Goal: Task Accomplishment & Management: Use online tool/utility

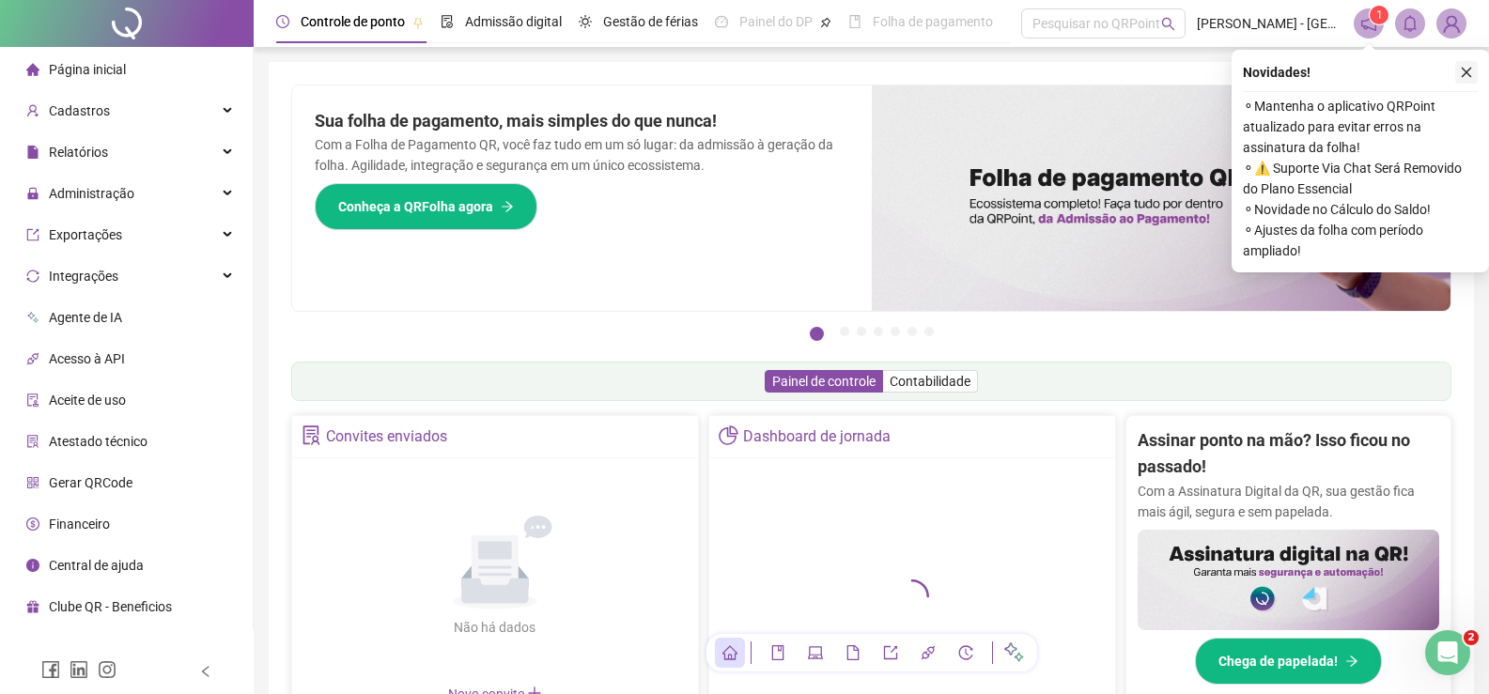
click at [1469, 70] on icon "close" at bounding box center [1467, 73] width 10 height 10
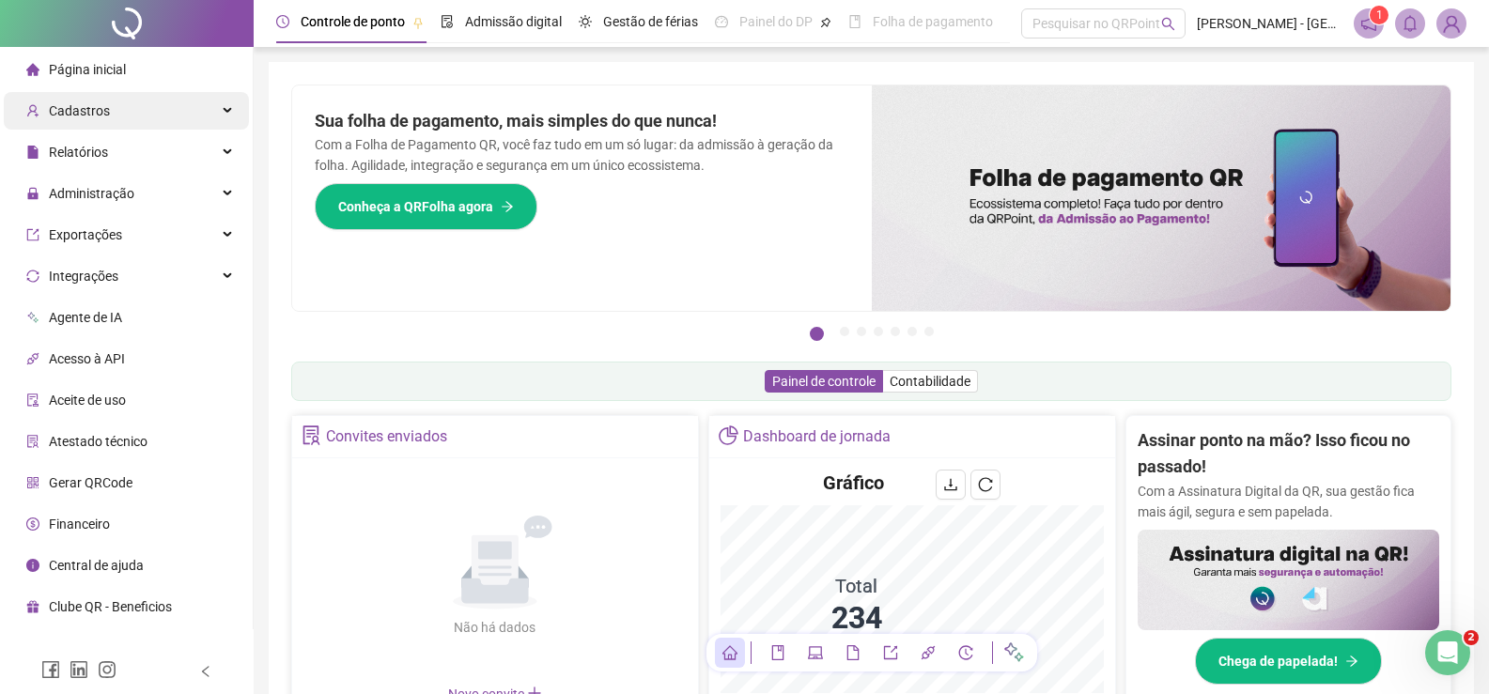
click at [127, 93] on div "Cadastros" at bounding box center [126, 111] width 245 height 38
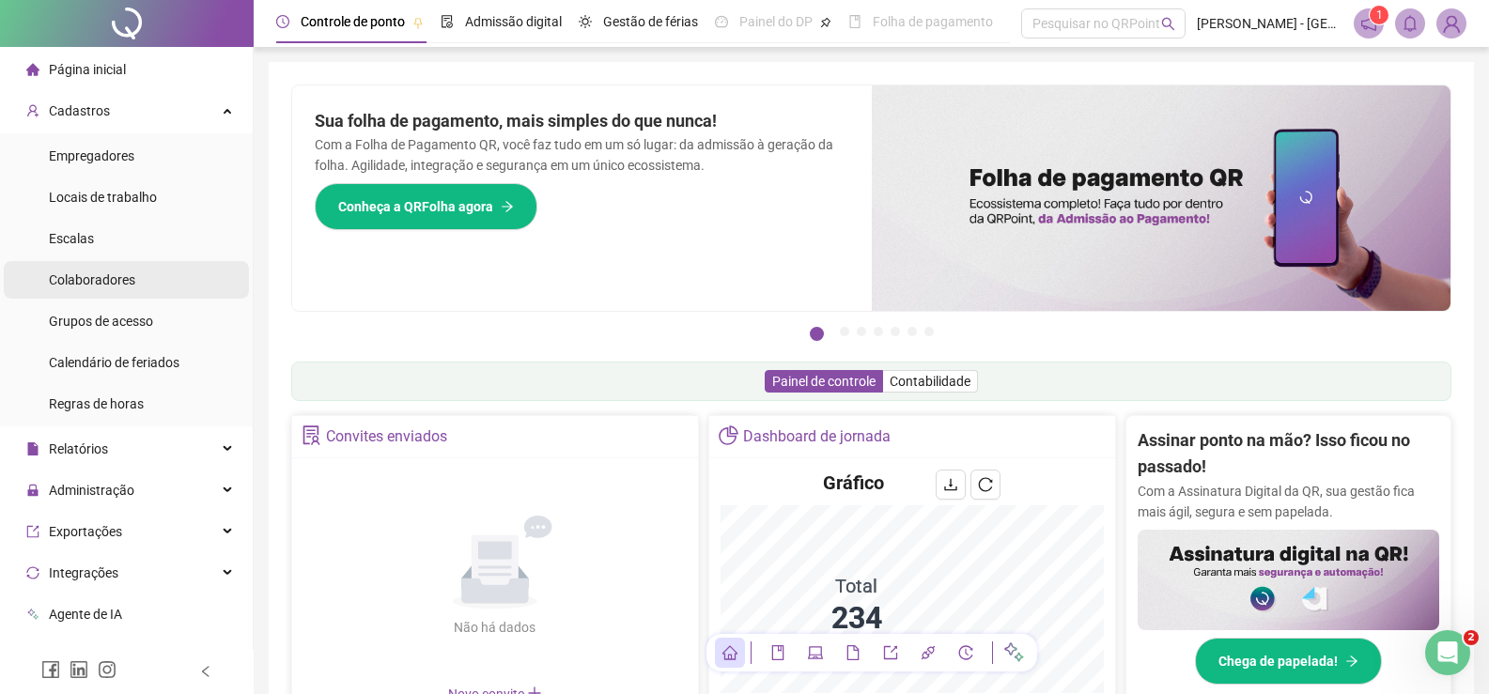
click at [106, 282] on span "Colaboradores" at bounding box center [92, 279] width 86 height 15
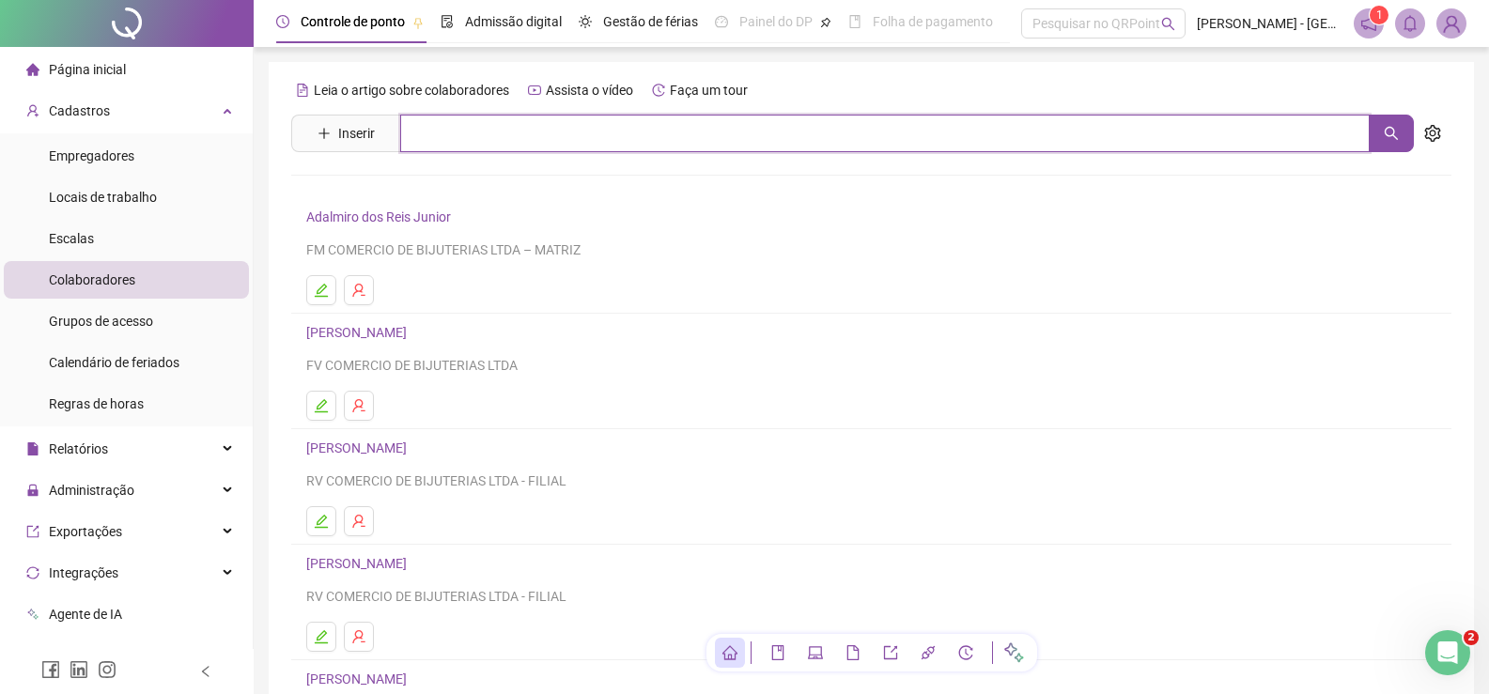
click at [467, 137] on input "text" at bounding box center [885, 134] width 970 height 38
type input "******"
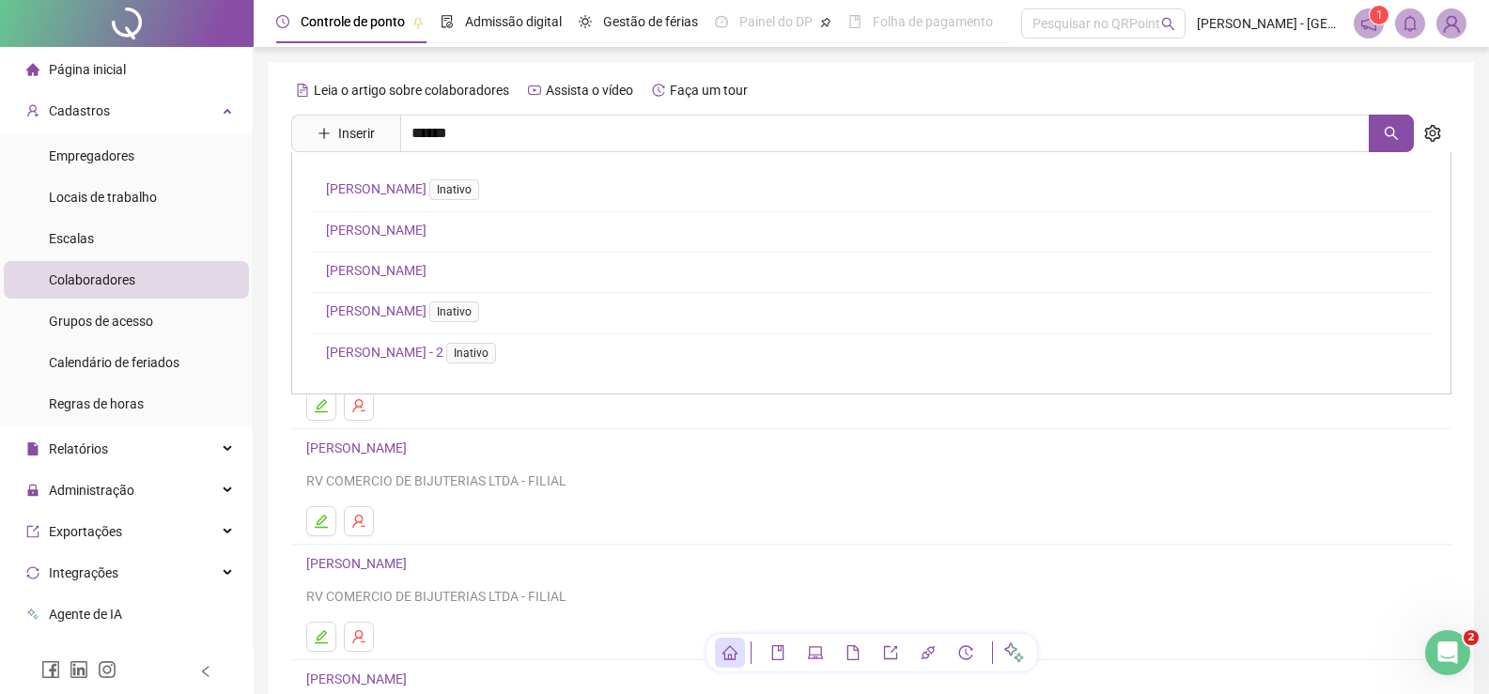
click at [427, 267] on link "[PERSON_NAME]" at bounding box center [376, 270] width 101 height 15
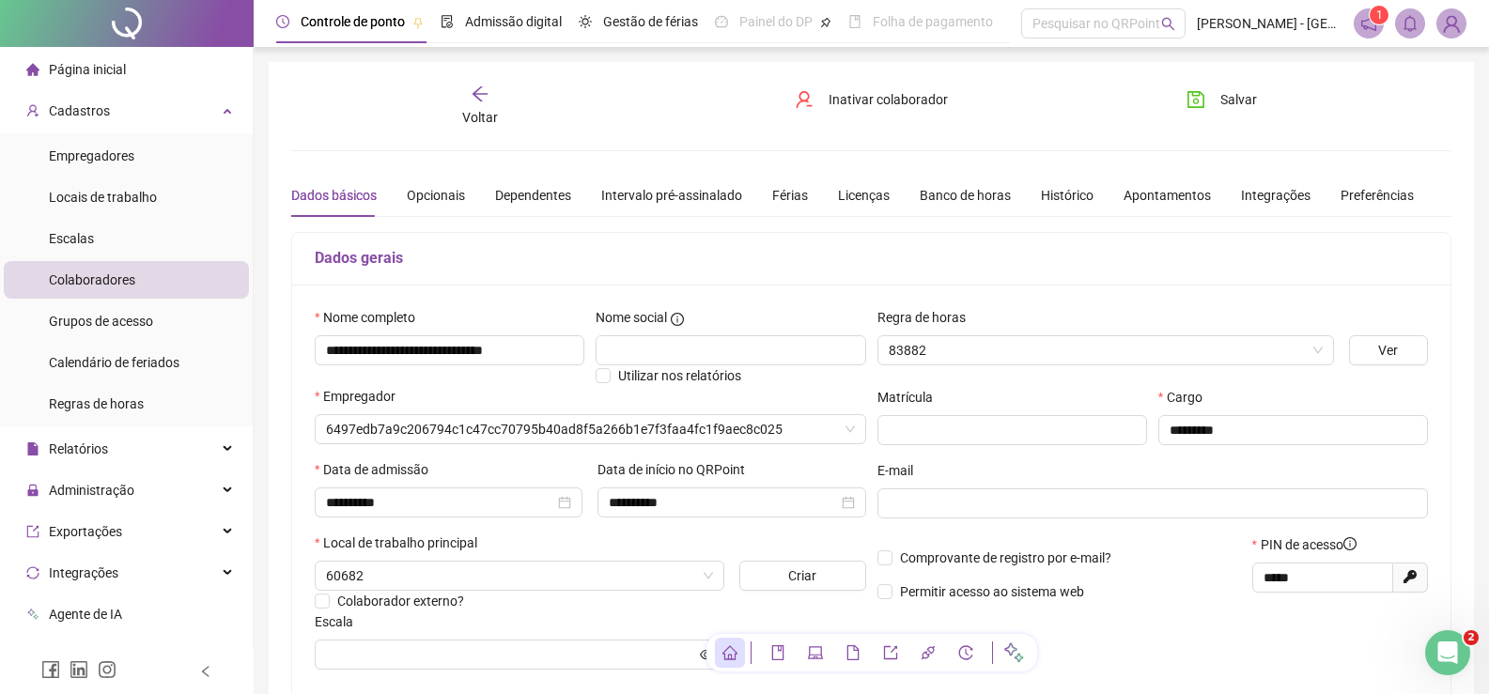
type input "**********"
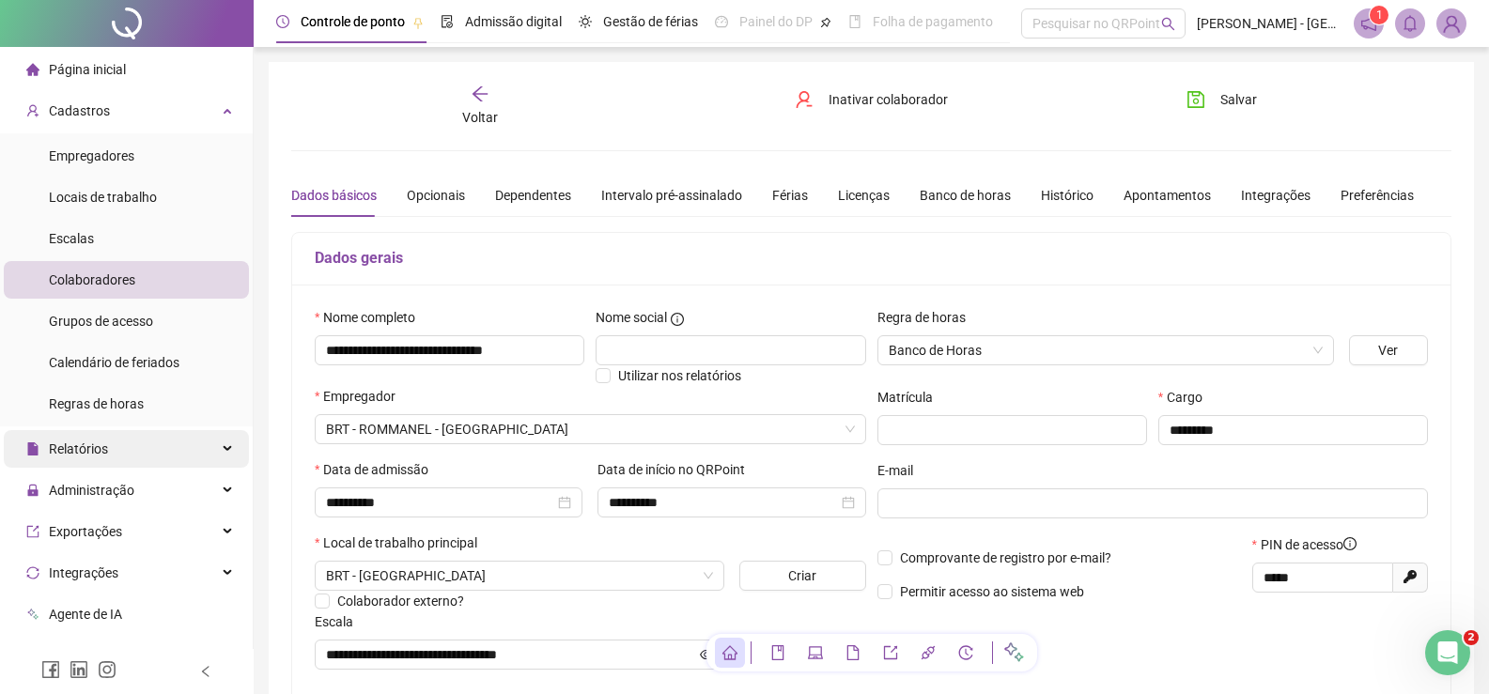
click at [100, 443] on span "Relatórios" at bounding box center [78, 449] width 59 height 15
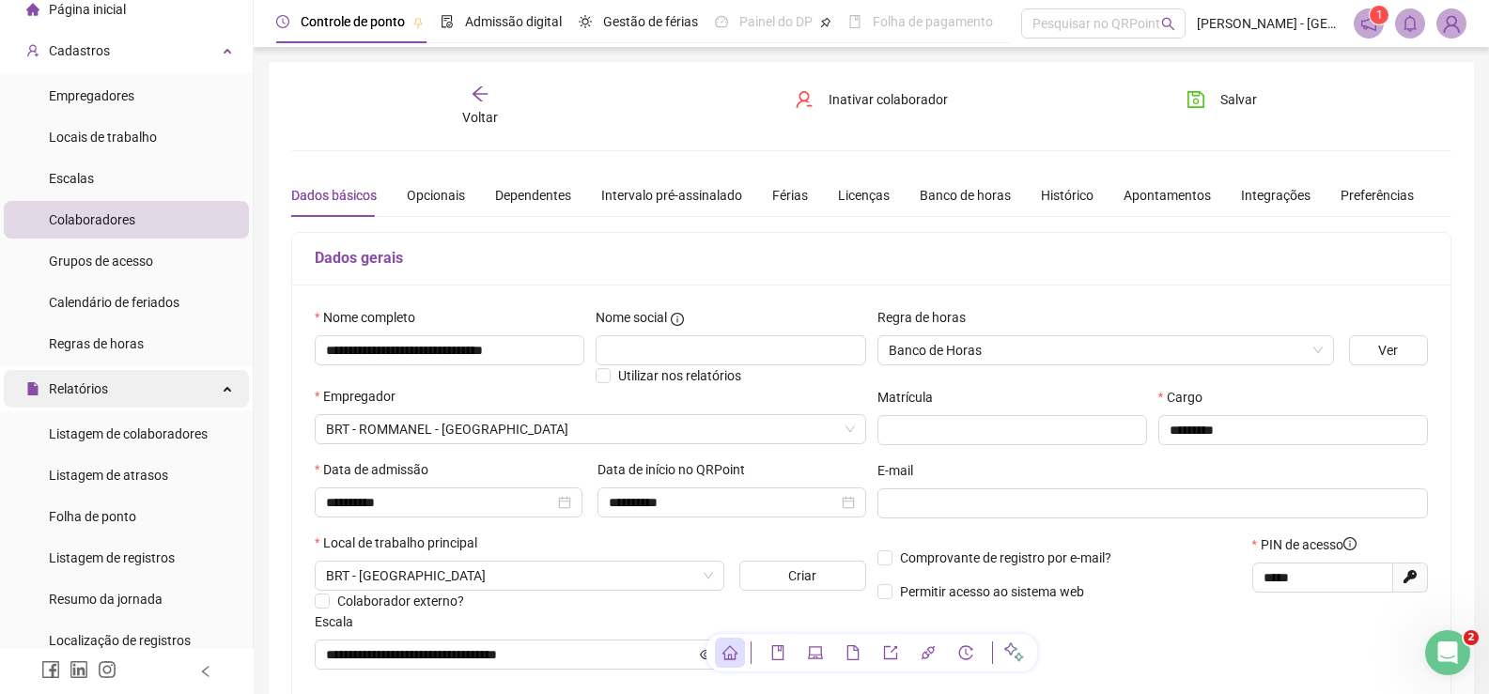
scroll to position [94, 0]
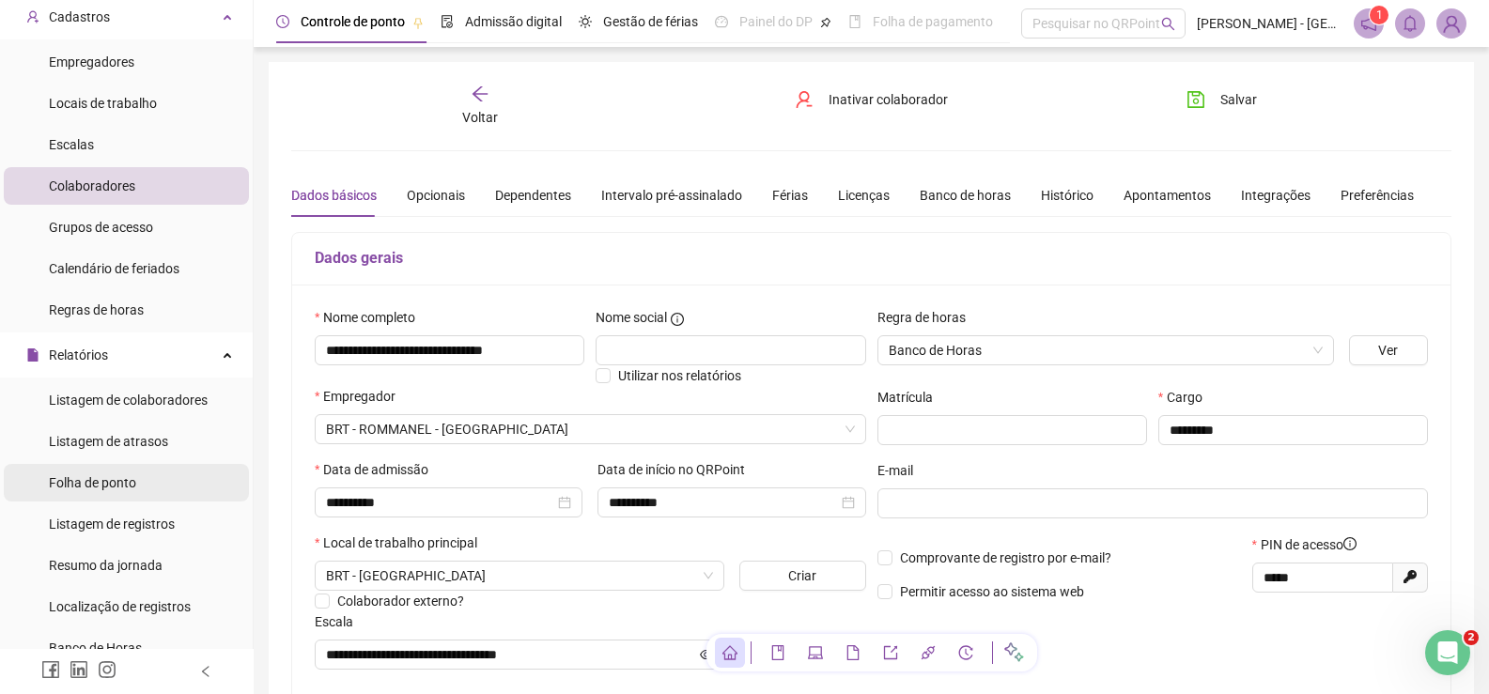
click at [102, 477] on span "Folha de ponto" at bounding box center [92, 482] width 87 height 15
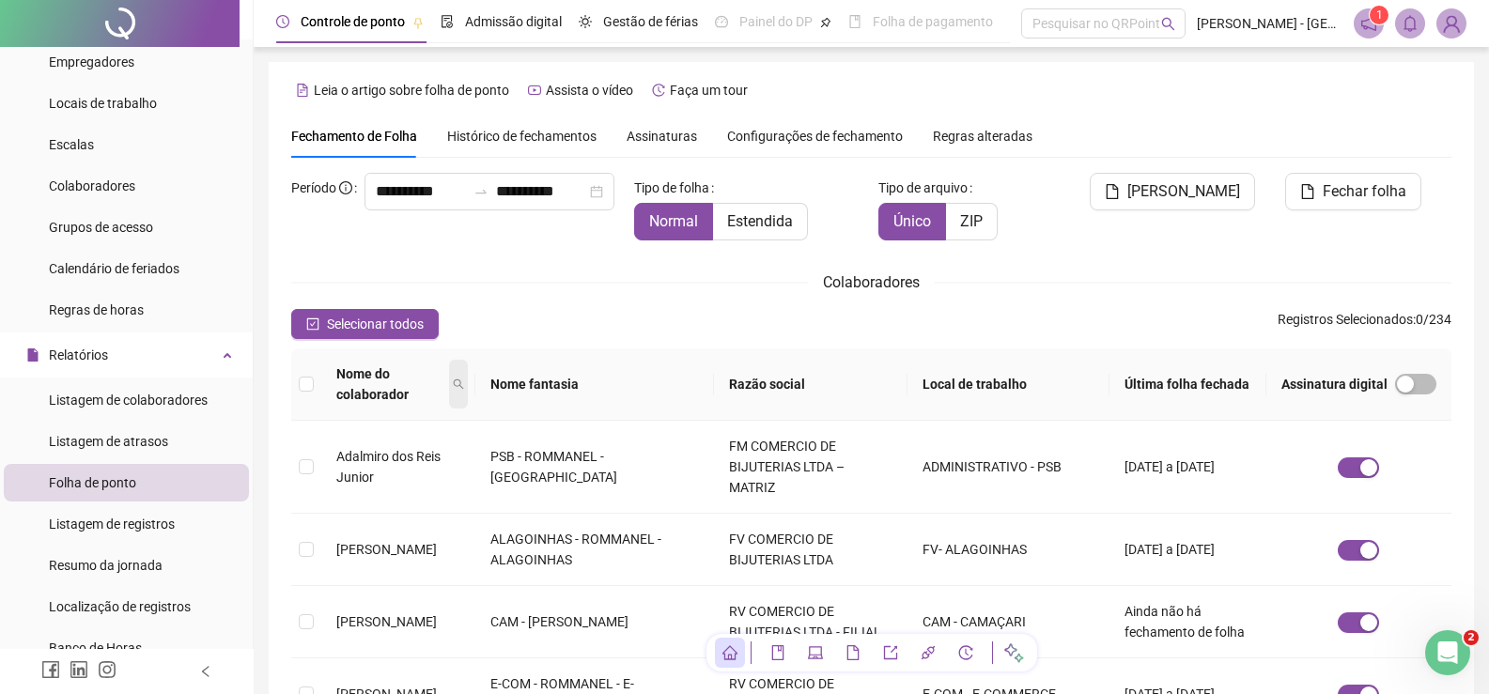
click at [464, 379] on icon "search" at bounding box center [458, 384] width 11 height 11
click at [451, 402] on input "text" at bounding box center [416, 407] width 177 height 30
type input "******"
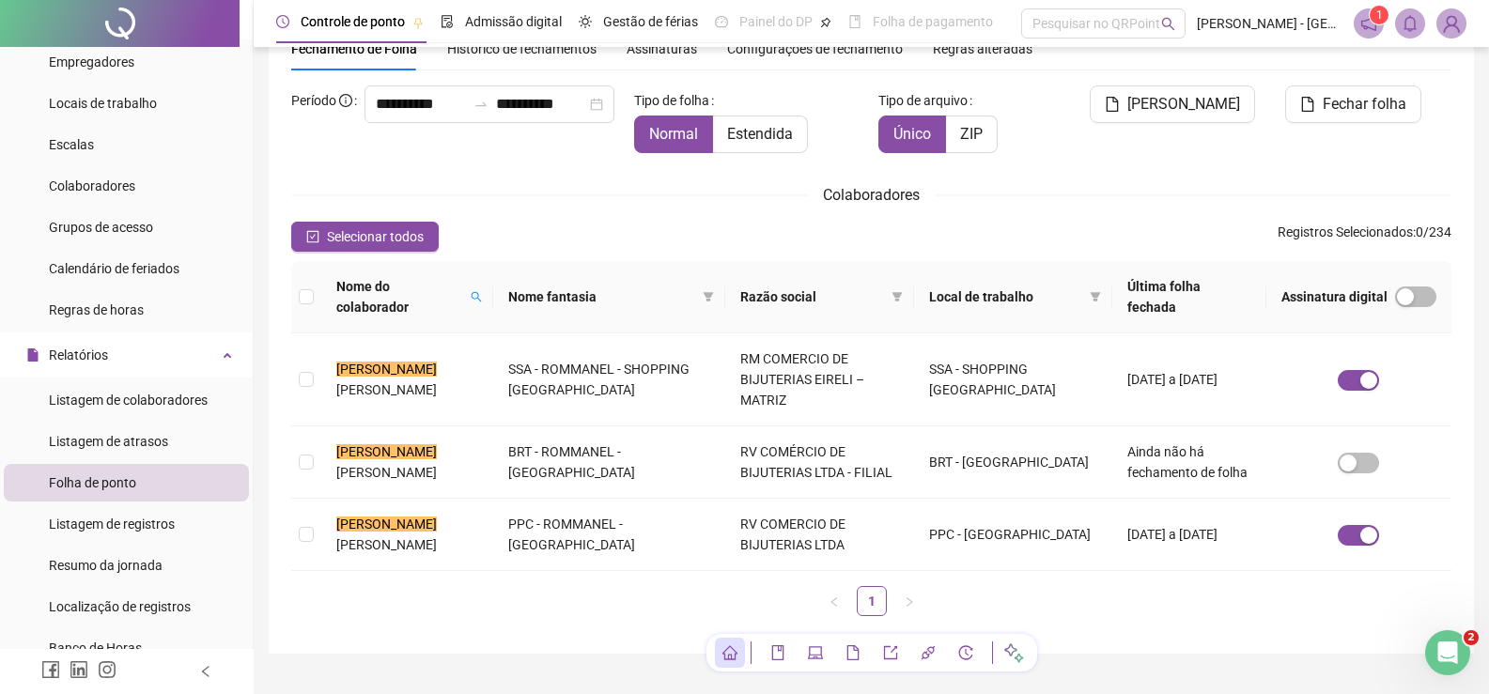
scroll to position [121, 0]
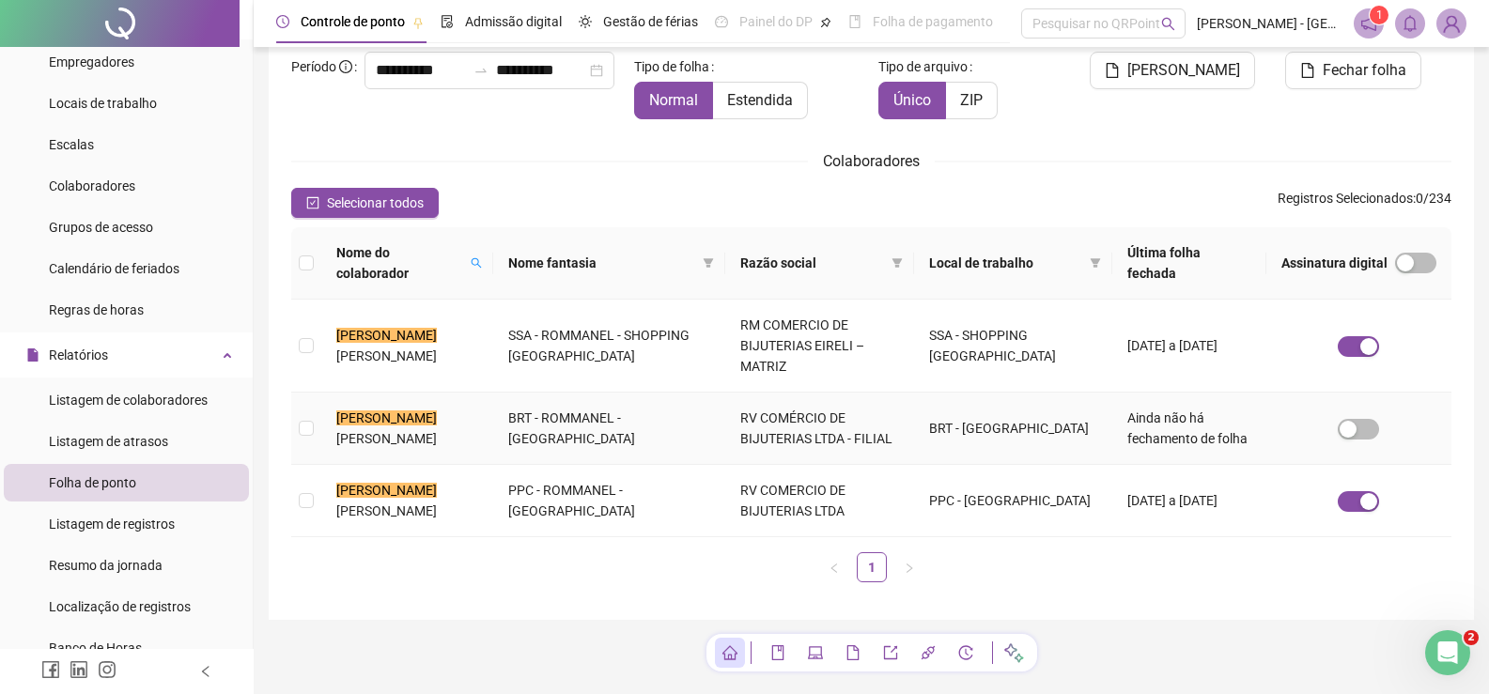
click at [437, 431] on span "[PERSON_NAME]" at bounding box center [386, 438] width 101 height 15
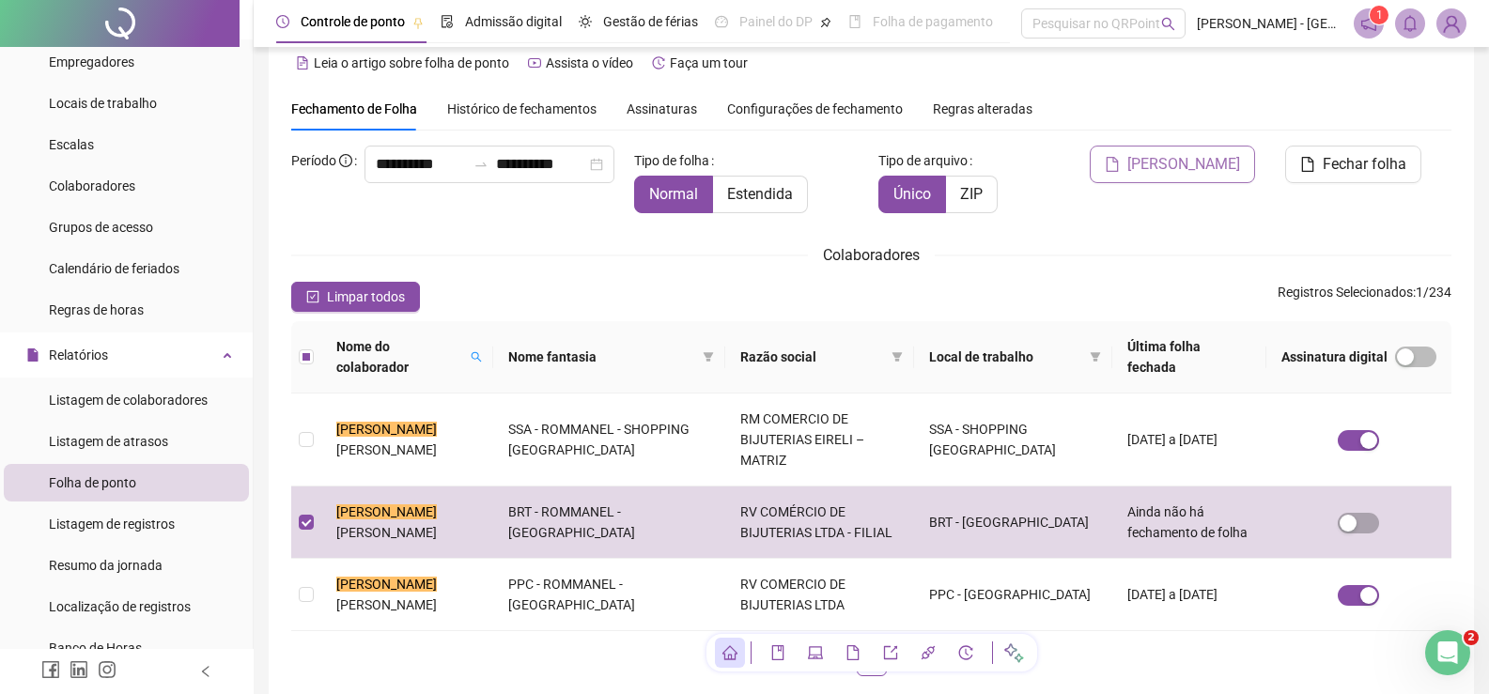
click at [1160, 152] on button "[PERSON_NAME]" at bounding box center [1172, 165] width 165 height 38
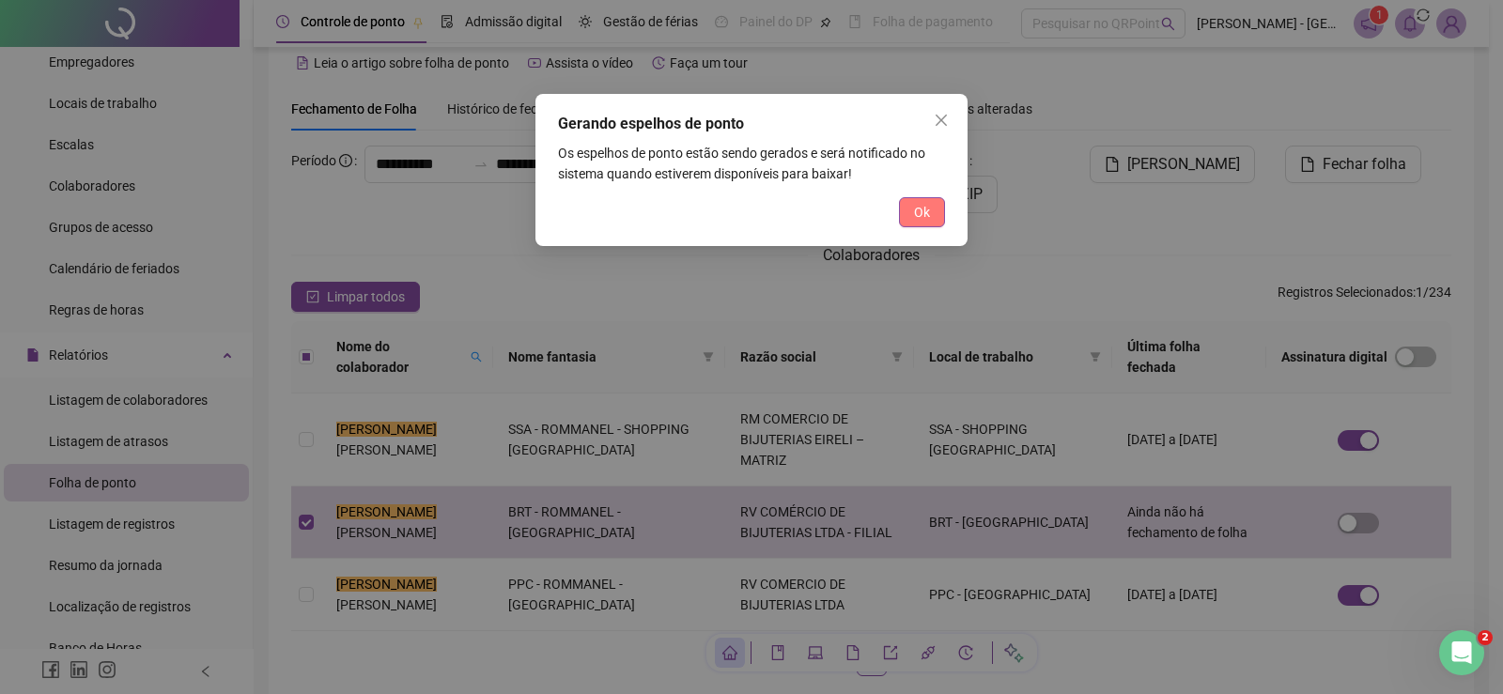
click at [939, 211] on button "Ok" at bounding box center [922, 212] width 46 height 30
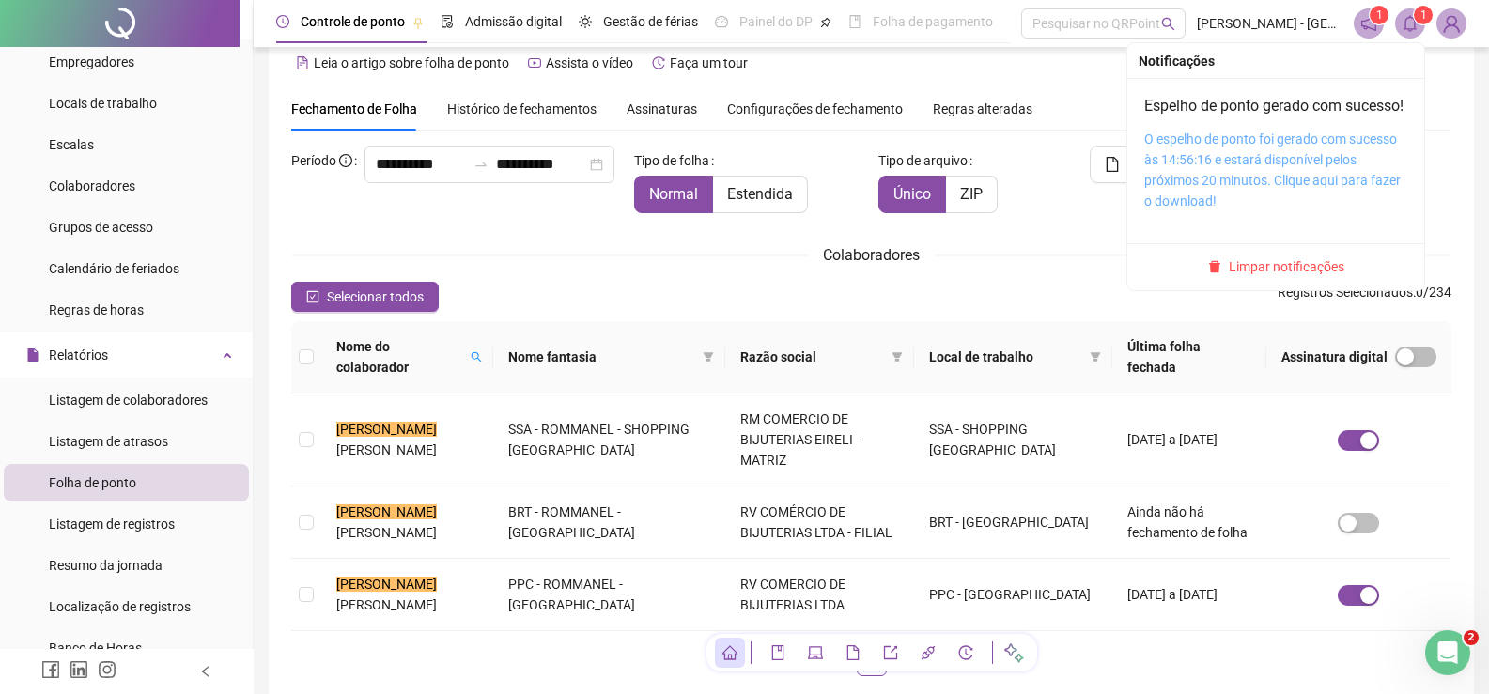
click at [1241, 188] on link "O espelho de ponto foi gerado com sucesso às 14:56:16 e estará disponível pelos…" at bounding box center [1272, 170] width 256 height 77
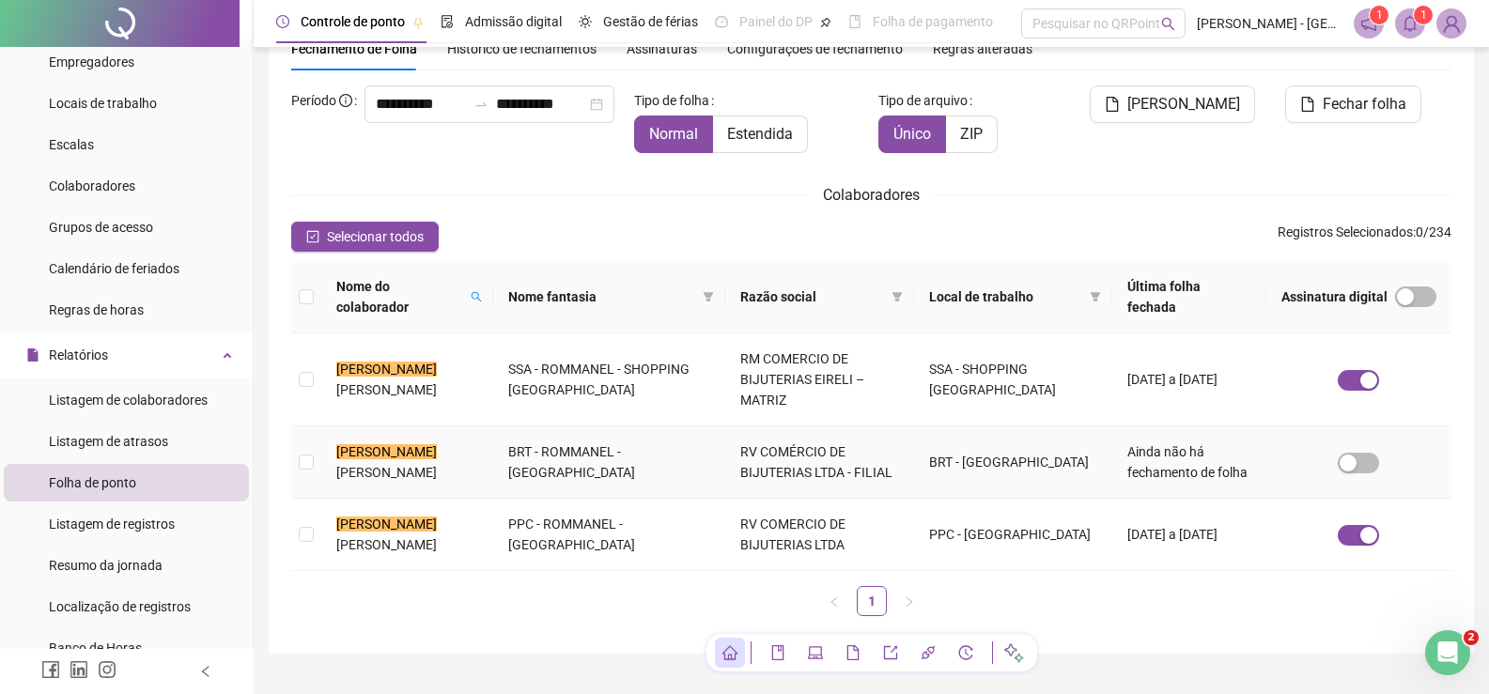
scroll to position [121, 0]
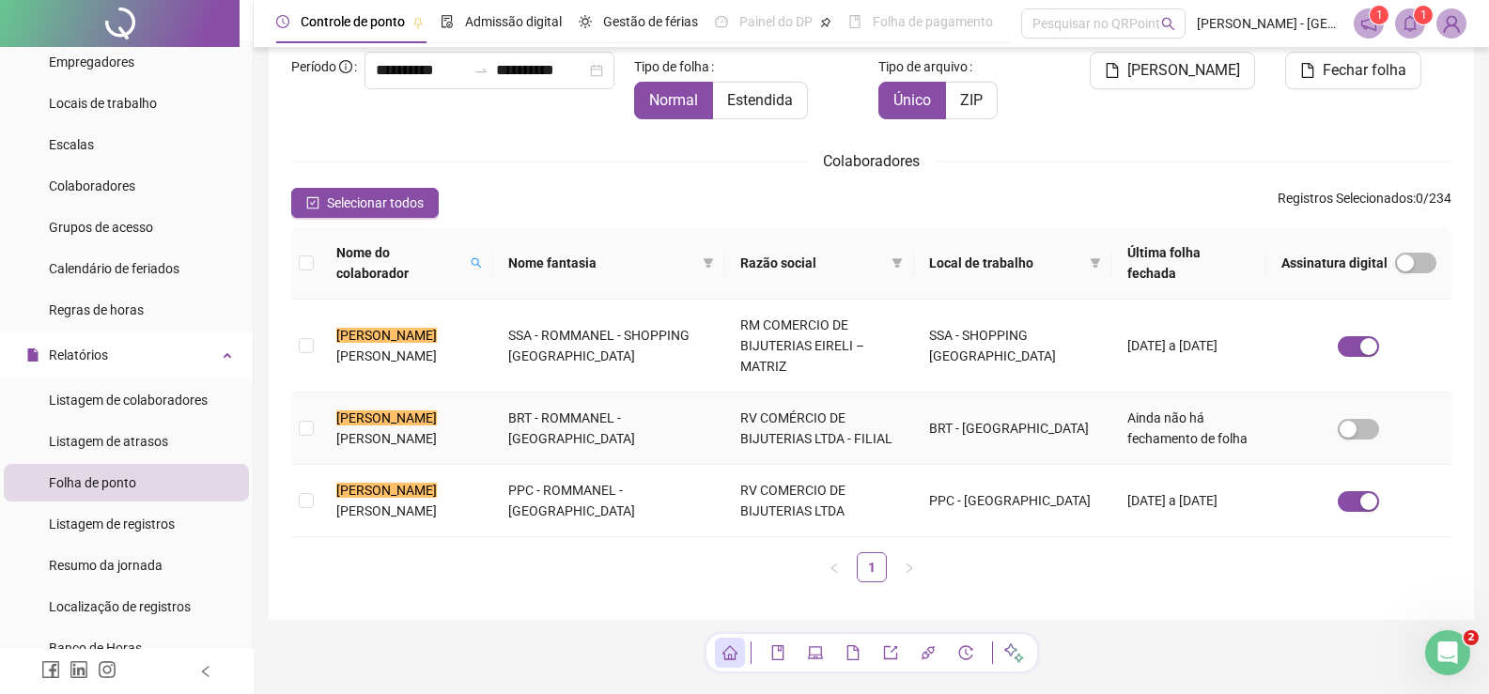
click at [390, 411] on mark "[PERSON_NAME]" at bounding box center [386, 418] width 101 height 15
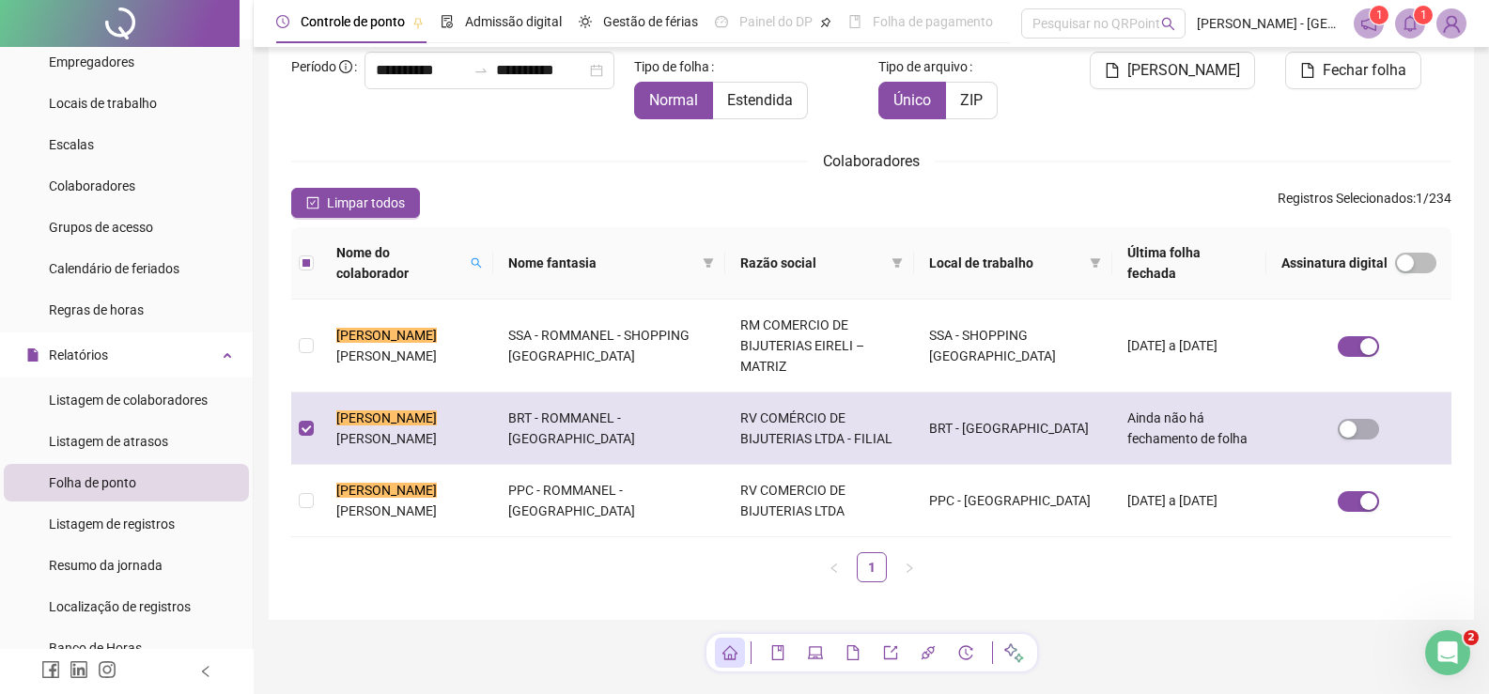
scroll to position [27, 0]
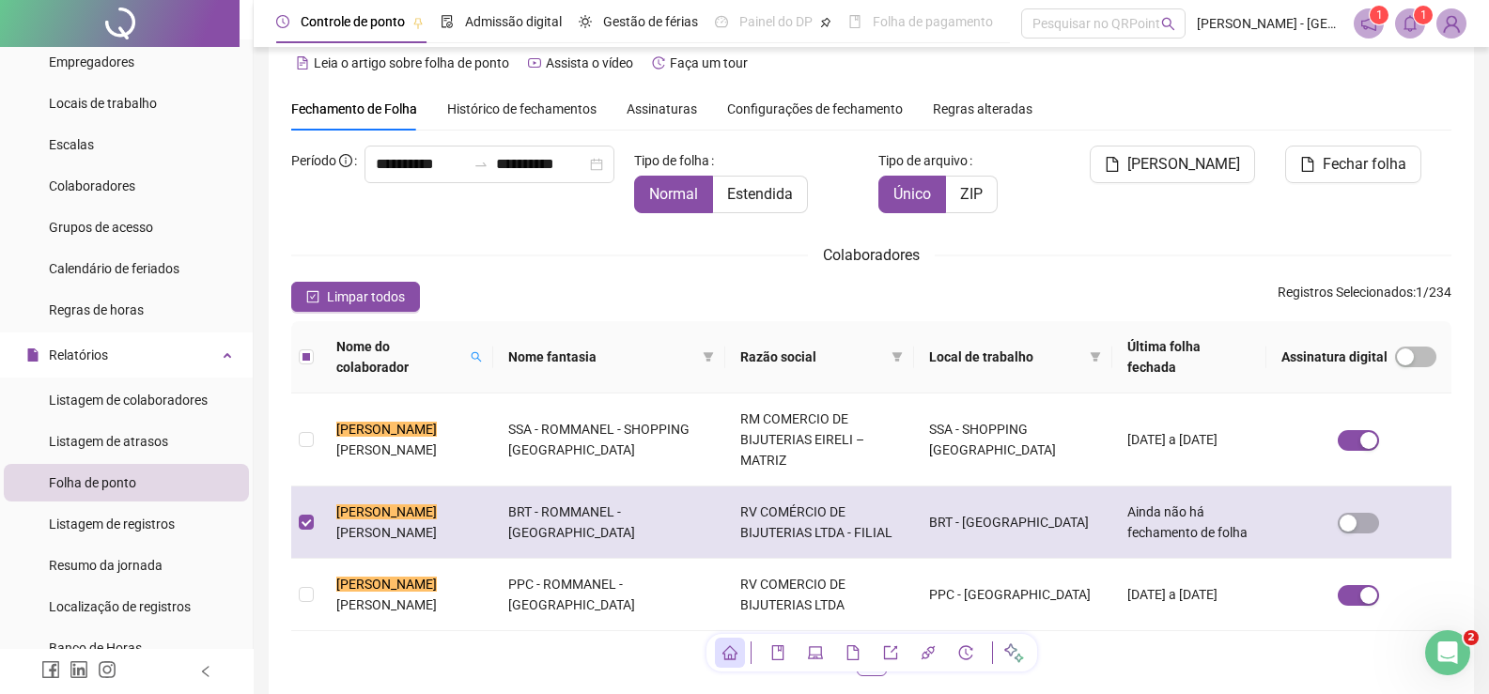
click at [366, 504] on mark "[PERSON_NAME]" at bounding box center [386, 511] width 101 height 15
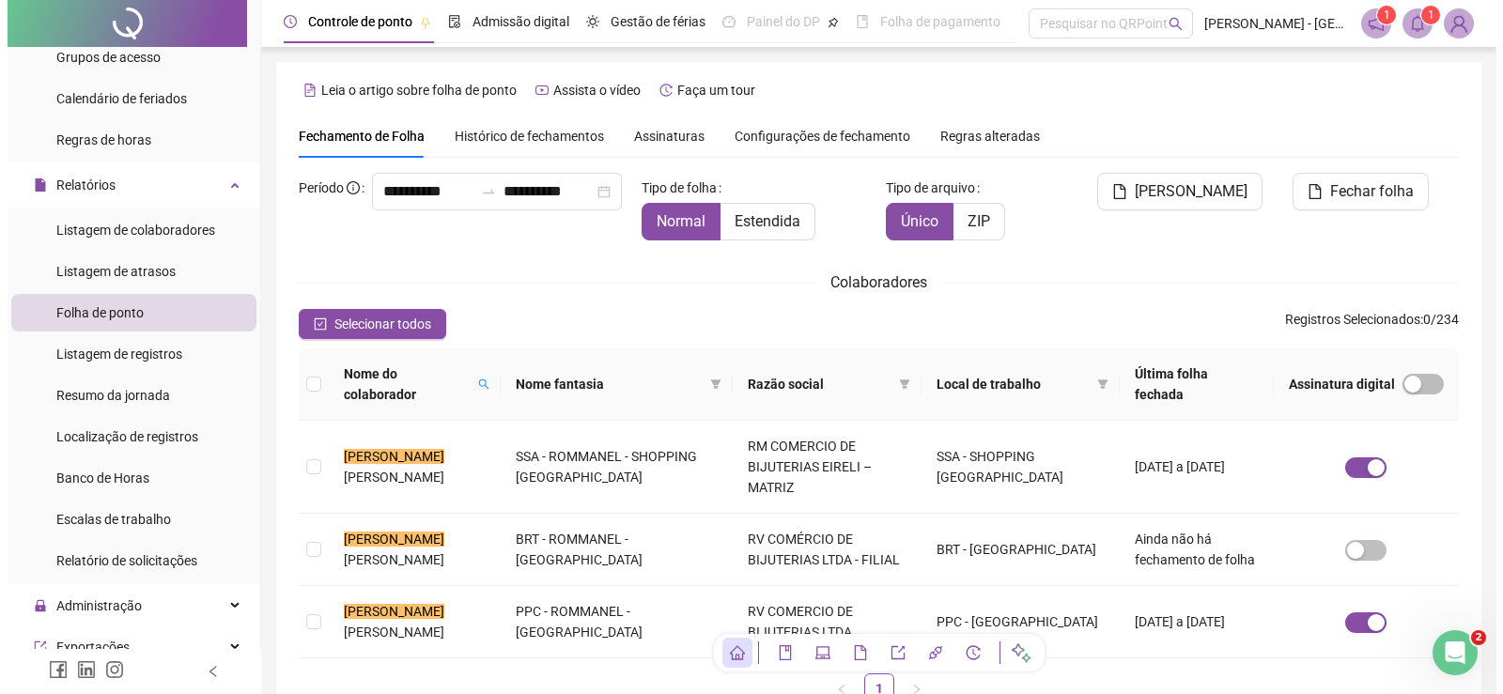
scroll to position [282, 0]
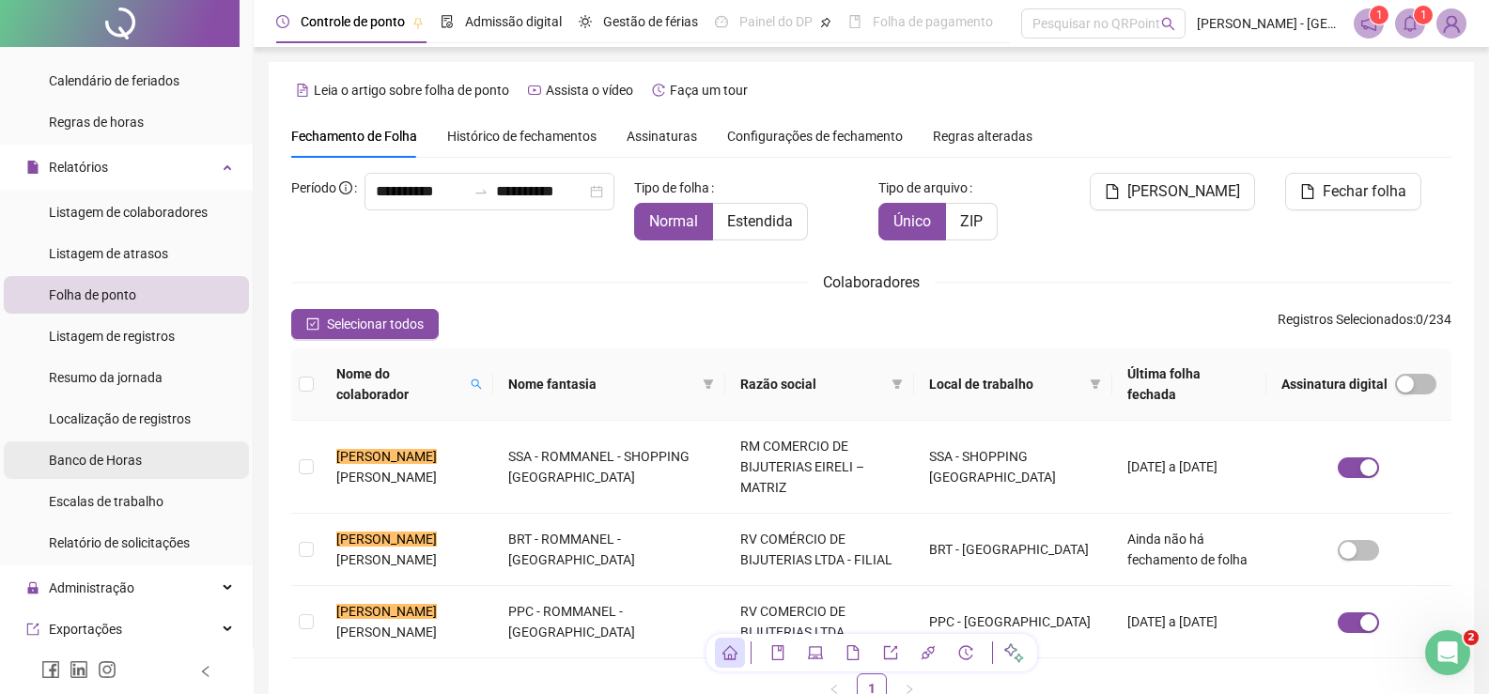
click at [98, 463] on span "Banco de Horas" at bounding box center [95, 460] width 93 height 15
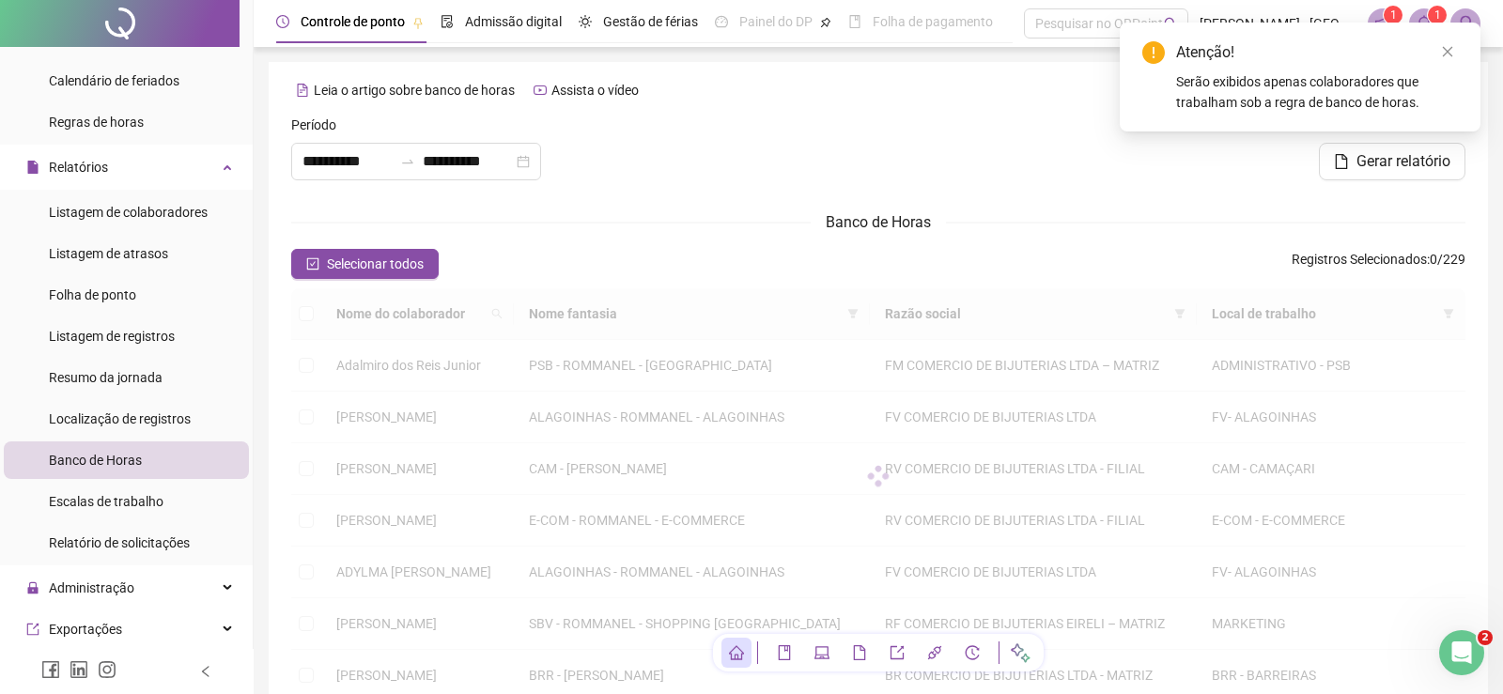
type input "**********"
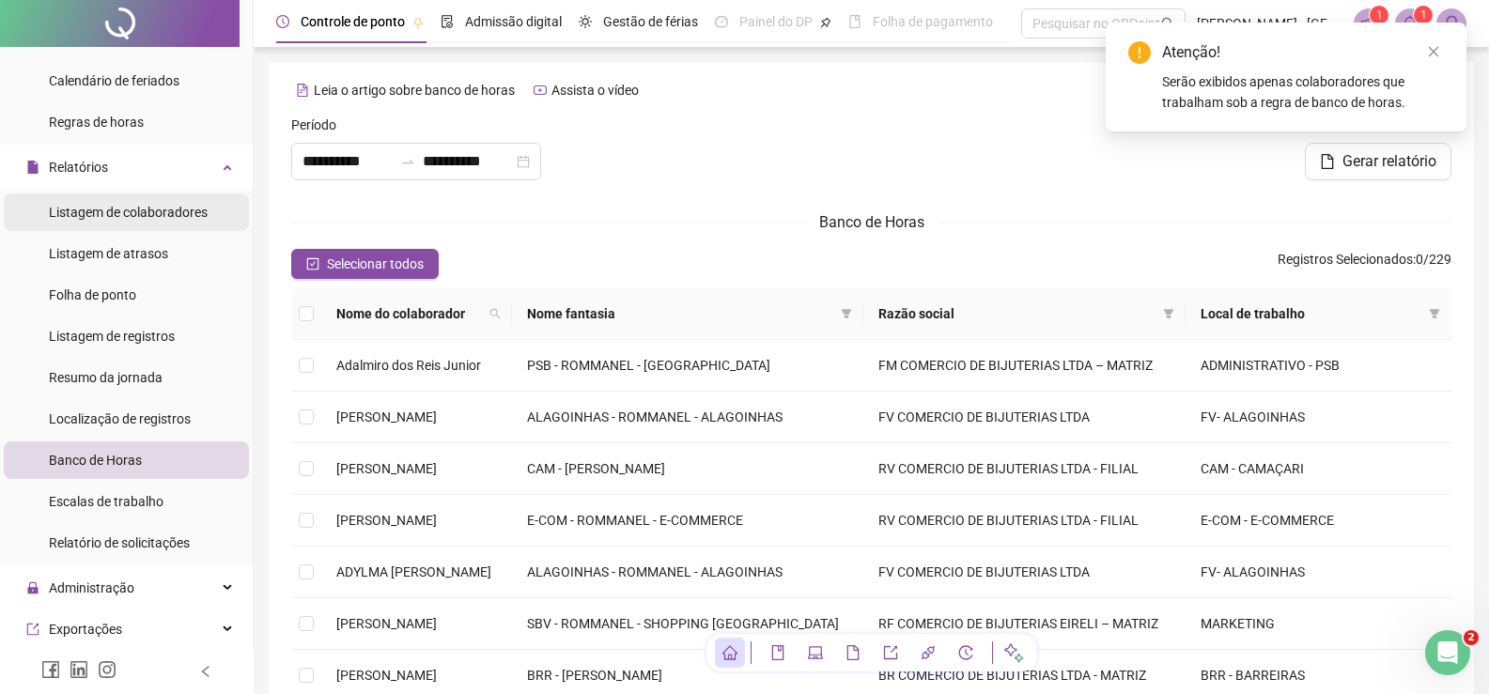
click at [115, 205] on span "Listagem de colaboradores" at bounding box center [128, 212] width 159 height 15
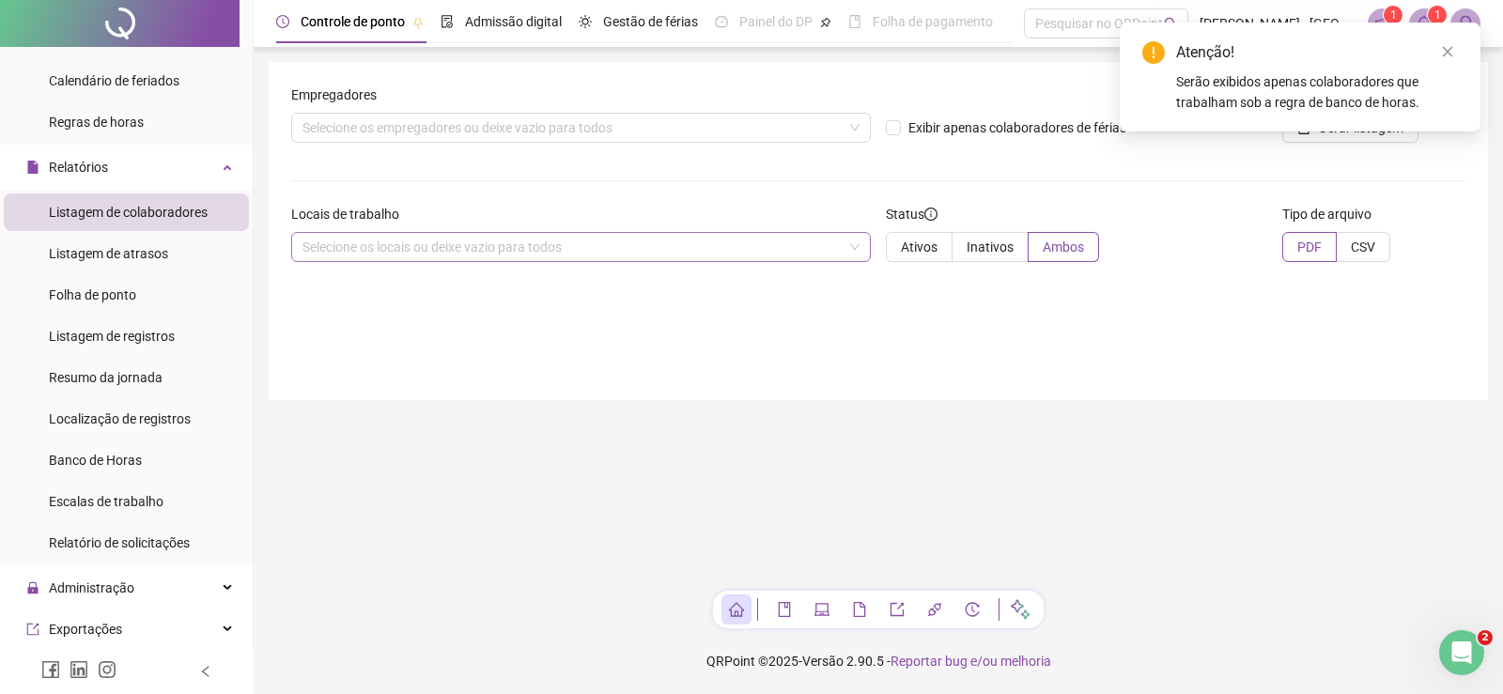
click at [590, 248] on div "Selecione os locais ou deixe vazio para todos" at bounding box center [581, 247] width 580 height 30
click at [933, 235] on label "Ativos" at bounding box center [919, 247] width 67 height 30
click at [753, 258] on div "Selecione os locais ou deixe vazio para todos" at bounding box center [581, 247] width 580 height 30
type input "*"
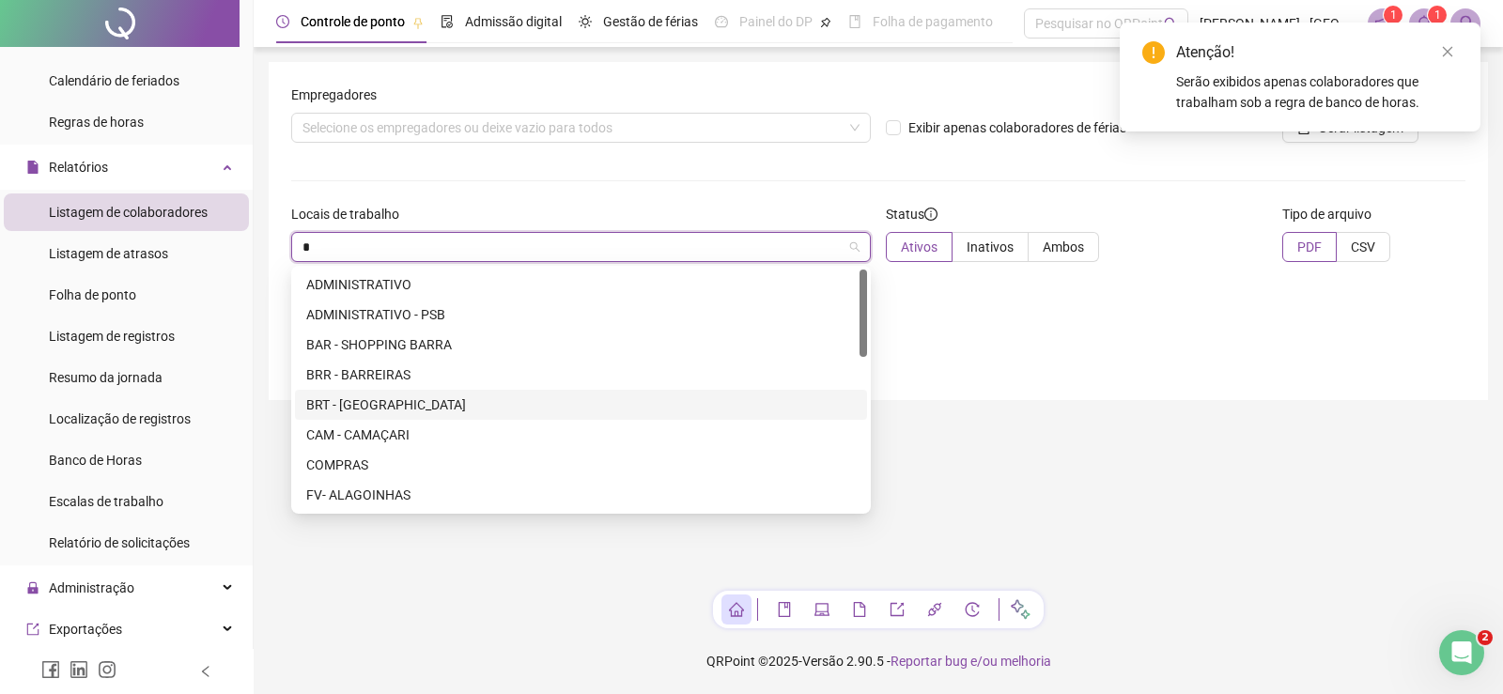
click at [452, 400] on div "BRT - [GEOGRAPHIC_DATA]" at bounding box center [581, 405] width 550 height 21
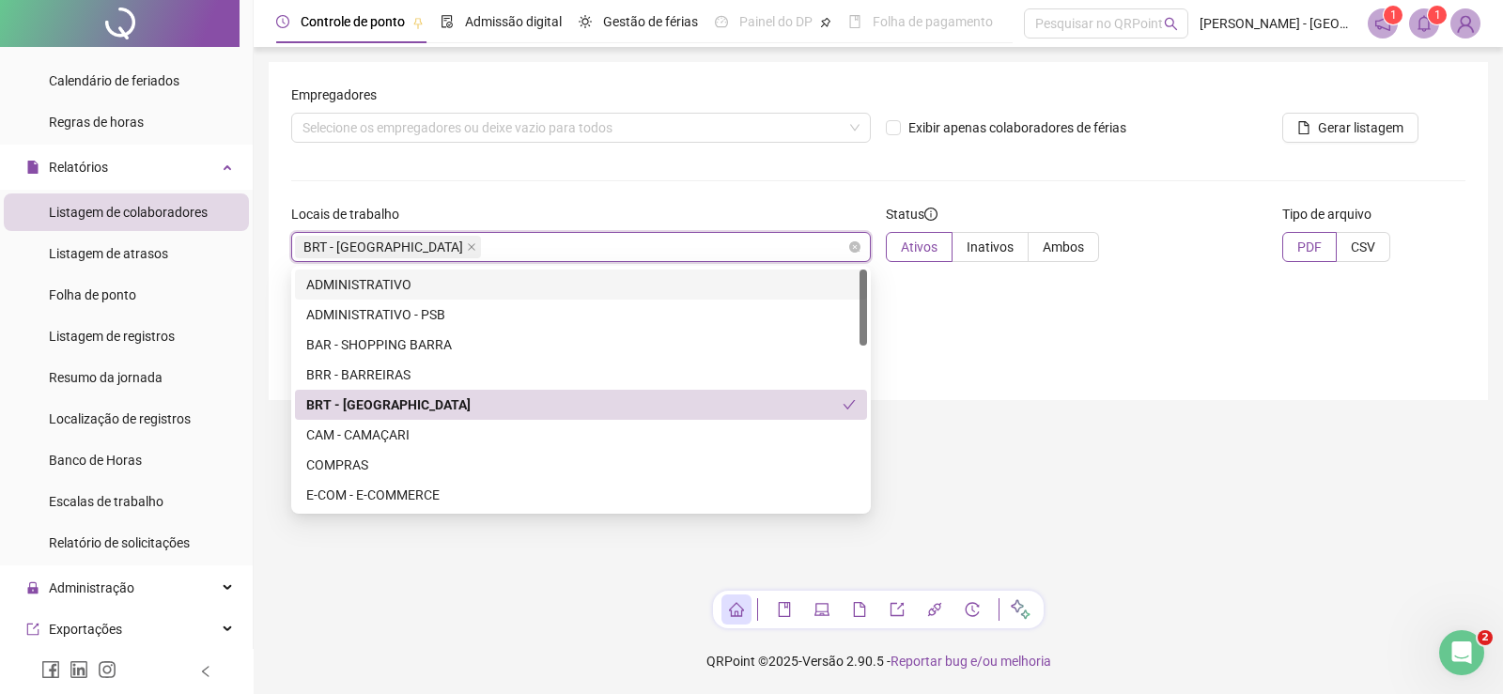
click at [658, 248] on div "BRT - [GEOGRAPHIC_DATA]" at bounding box center [581, 247] width 580 height 30
click at [578, 404] on div "BRT - [GEOGRAPHIC_DATA]" at bounding box center [574, 405] width 536 height 21
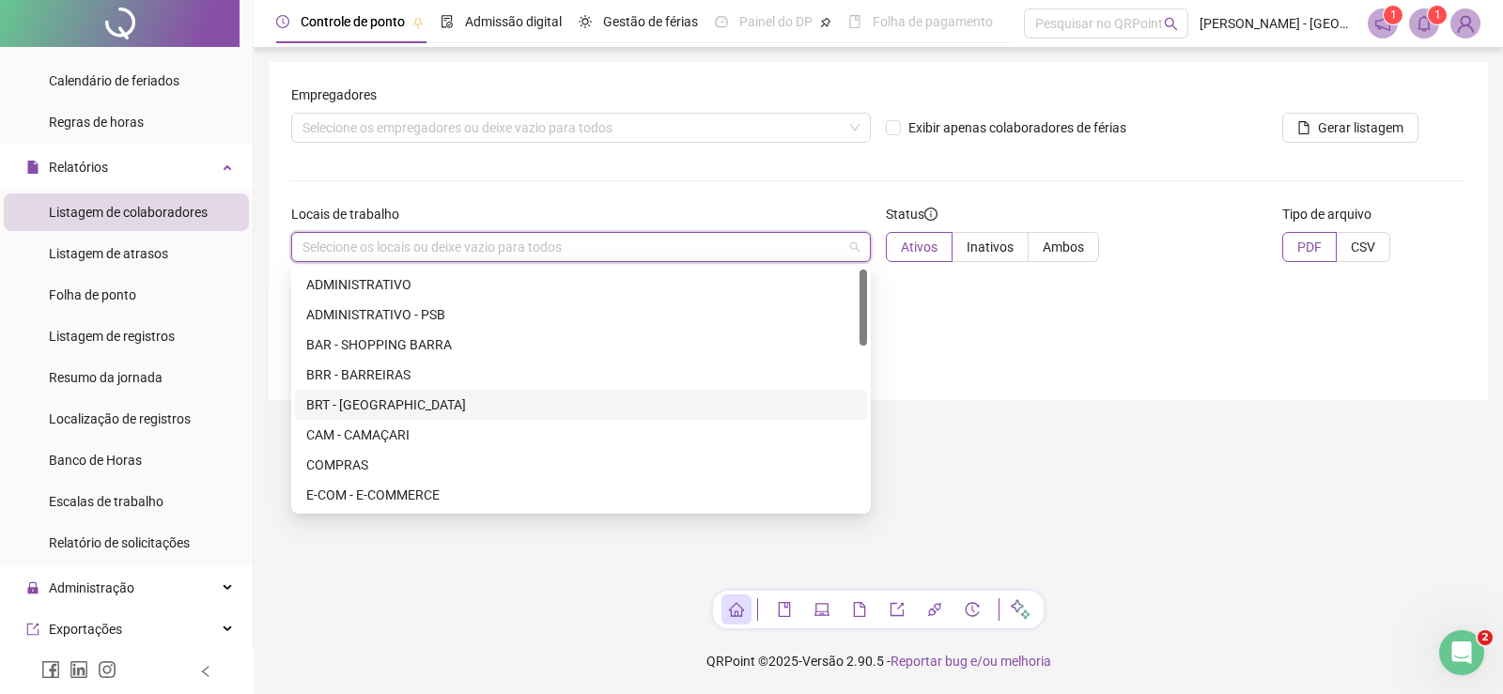
click at [465, 408] on div "BRT - [GEOGRAPHIC_DATA]" at bounding box center [581, 405] width 550 height 21
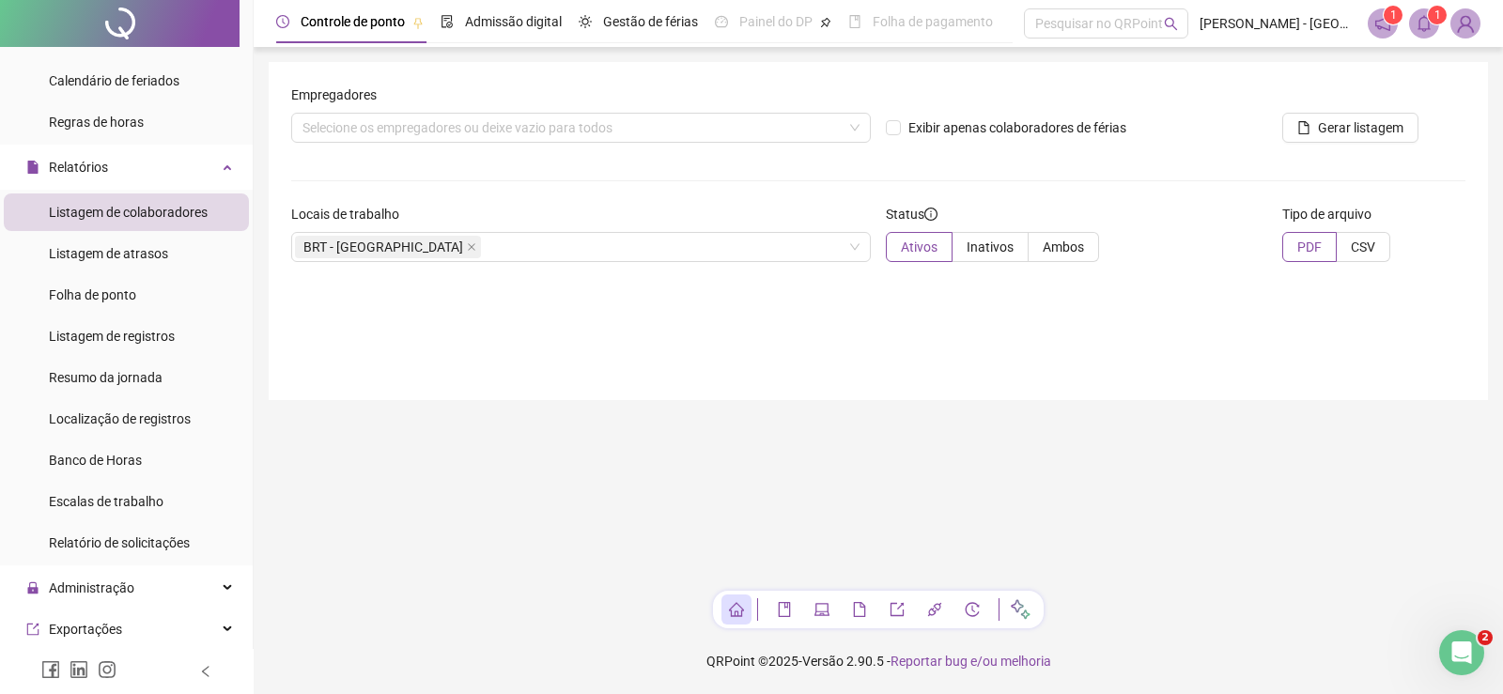
click at [1059, 425] on main "Empregadores Selecione os empregadores ou deixe vazio para todos Exibir apenas …" at bounding box center [878, 319] width 1219 height 514
click at [1310, 136] on button "Gerar listagem" at bounding box center [1350, 128] width 136 height 30
click at [1438, 18] on span "2" at bounding box center [1438, 14] width 7 height 13
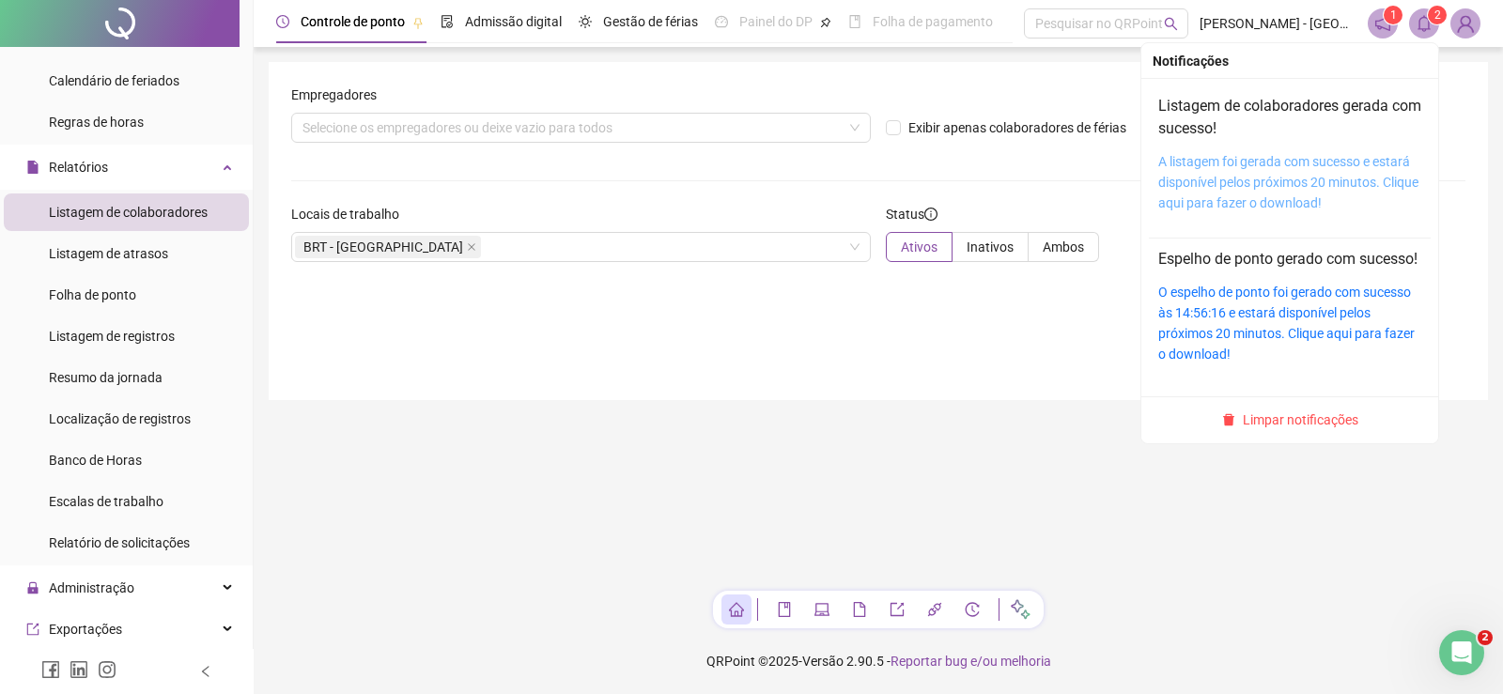
click at [1285, 161] on link "A listagem foi gerada com sucesso e estará disponível pelos próximos 20 minutos…" at bounding box center [1288, 182] width 260 height 56
